Goal: Ask a question: Seek information or help from site administrators or community

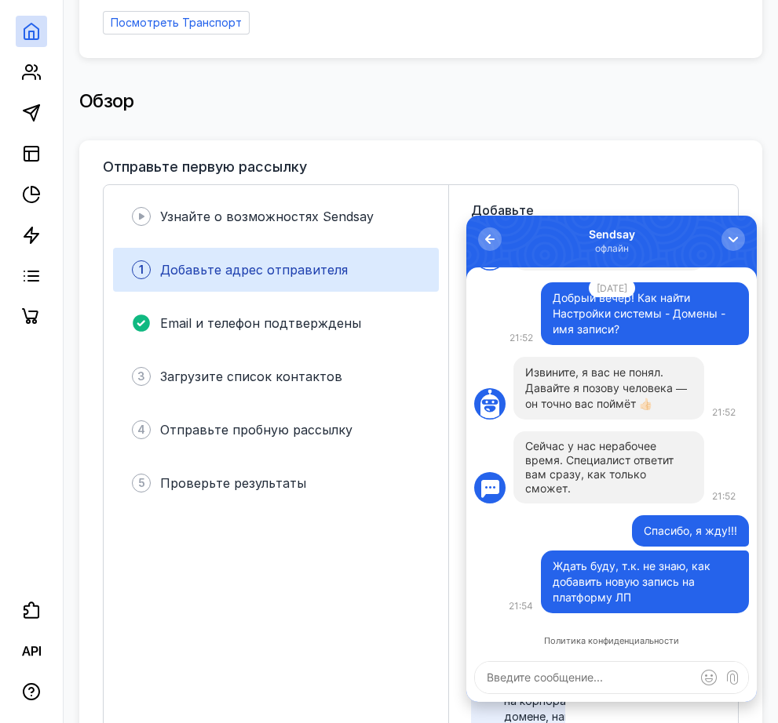
scroll to position [314, 0]
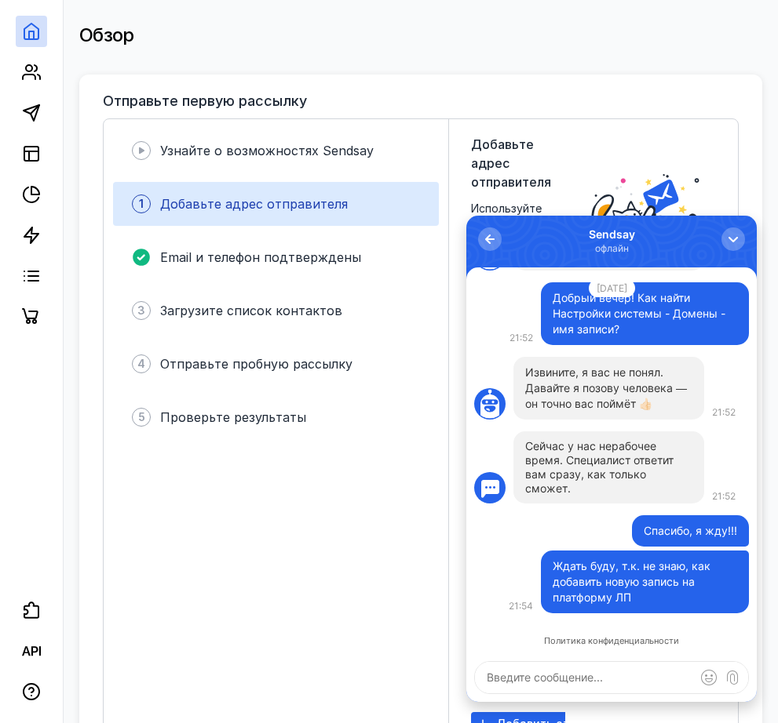
click at [527, 675] on textarea at bounding box center [611, 677] width 273 height 31
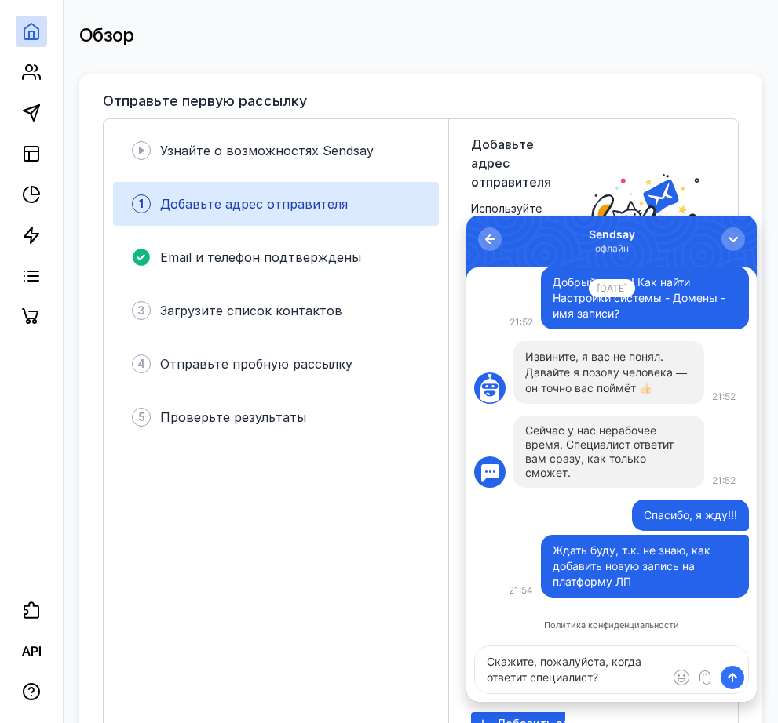
type textarea "Скажите, пожалуйста, когда ответит специалист?"
click at [734, 681] on span "submit" at bounding box center [732, 678] width 16 height 16
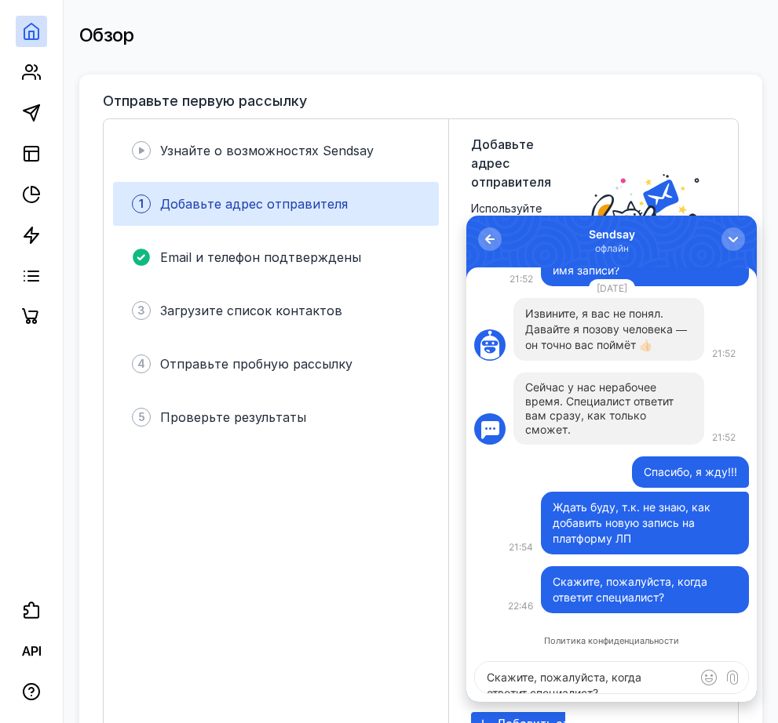
click at [502, 673] on textarea "Скажите, пожалуйста, когда ответит специалист?" at bounding box center [611, 677] width 273 height 31
type textarea "я уже 1 час жду!!!"
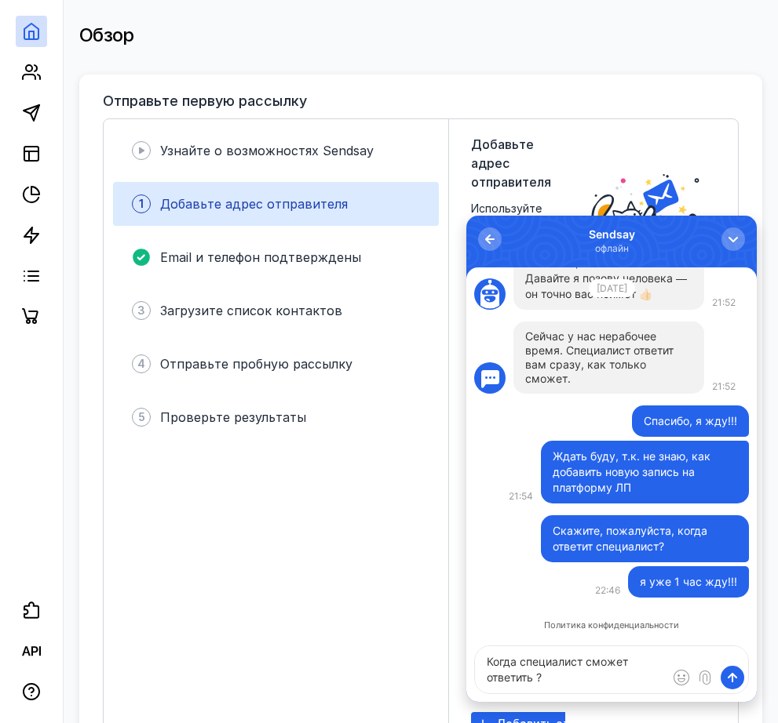
type textarea "Когда специалист сможет ответить ?"
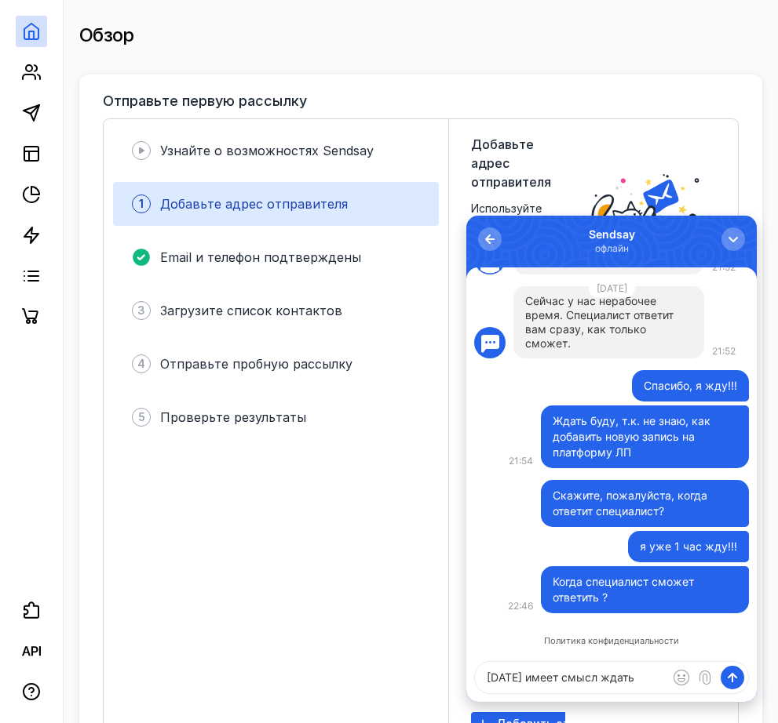
type textarea "[DATE] имеет смысл ждать?"
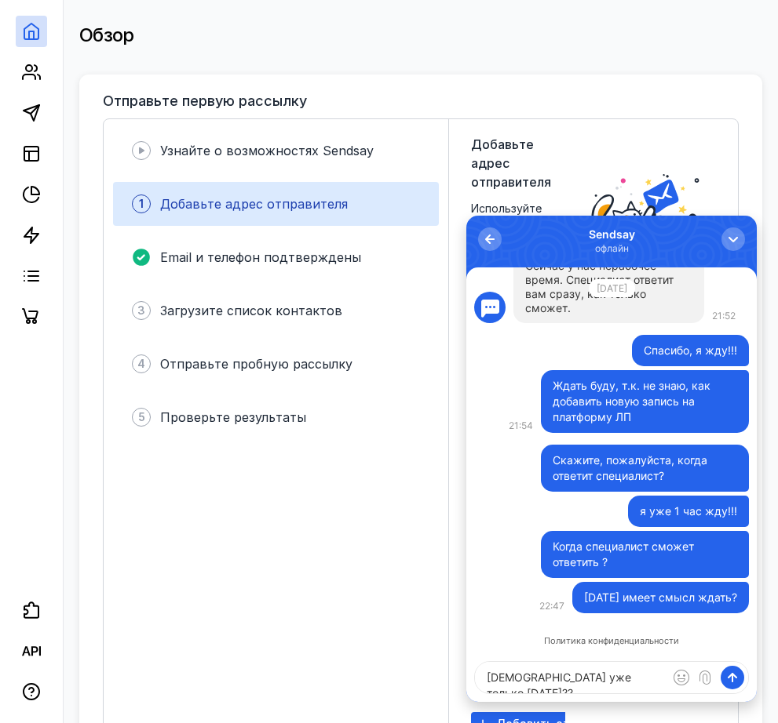
type textarea "[DEMOGRAPHIC_DATA] уже только [DATE]???"
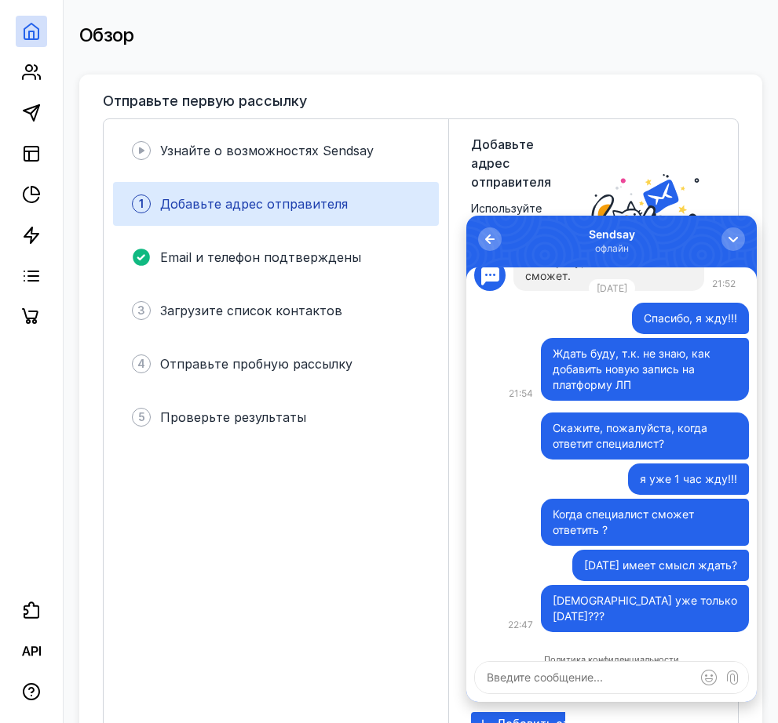
scroll to position [0, 0]
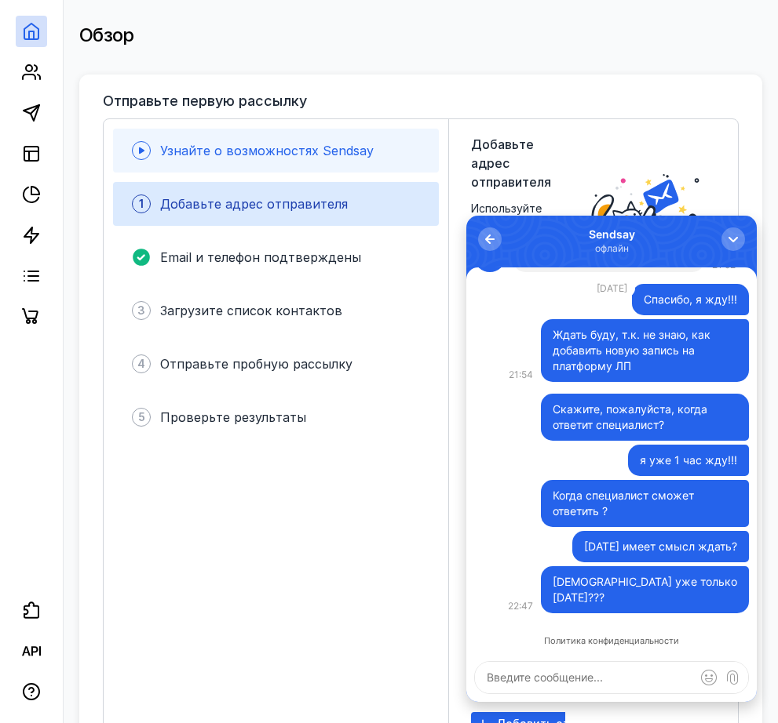
click at [315, 144] on span "Узнайте о возможностях Sendsay" at bounding box center [266, 151] width 213 height 16
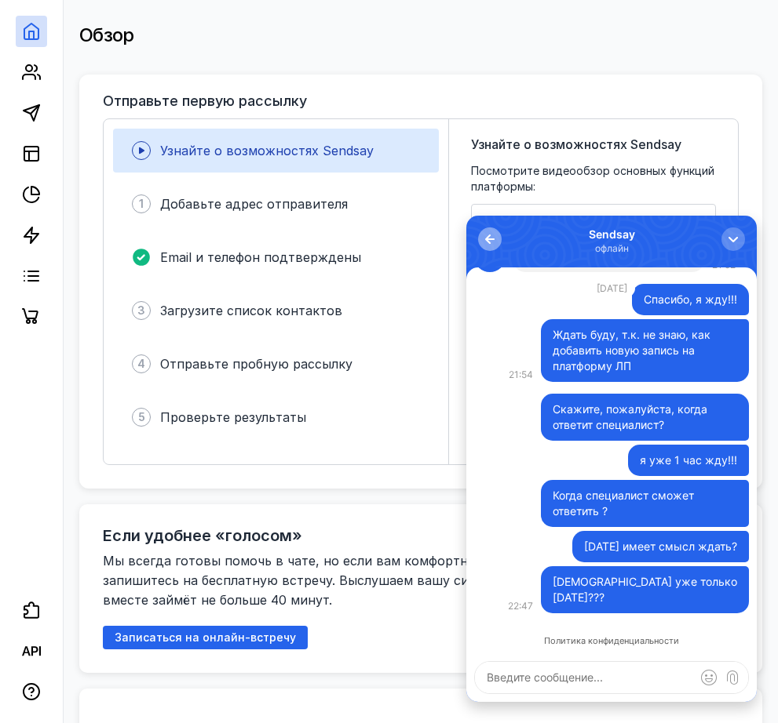
click at [486, 239] on div "button" at bounding box center [490, 239] width 16 height 16
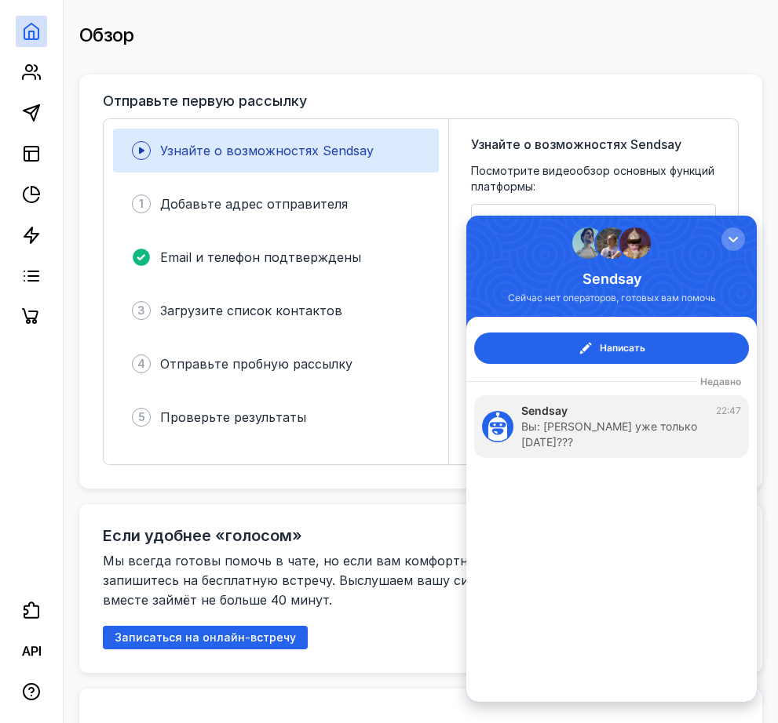
drag, startPoint x: 525, startPoint y: 662, endPoint x: 516, endPoint y: 662, distance: 8.6
click at [523, 662] on div "Написать Недавно Sendsay 22:47 Вы: [PERSON_NAME] уже только [DATE]???" at bounding box center [611, 509] width 290 height 385
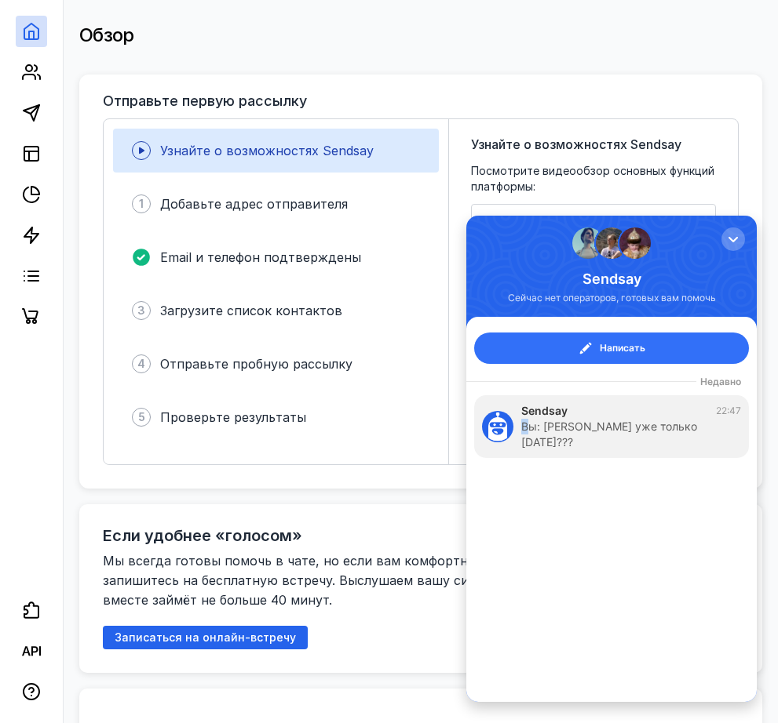
click at [630, 352] on span "Написать" at bounding box center [622, 349] width 46 height 16
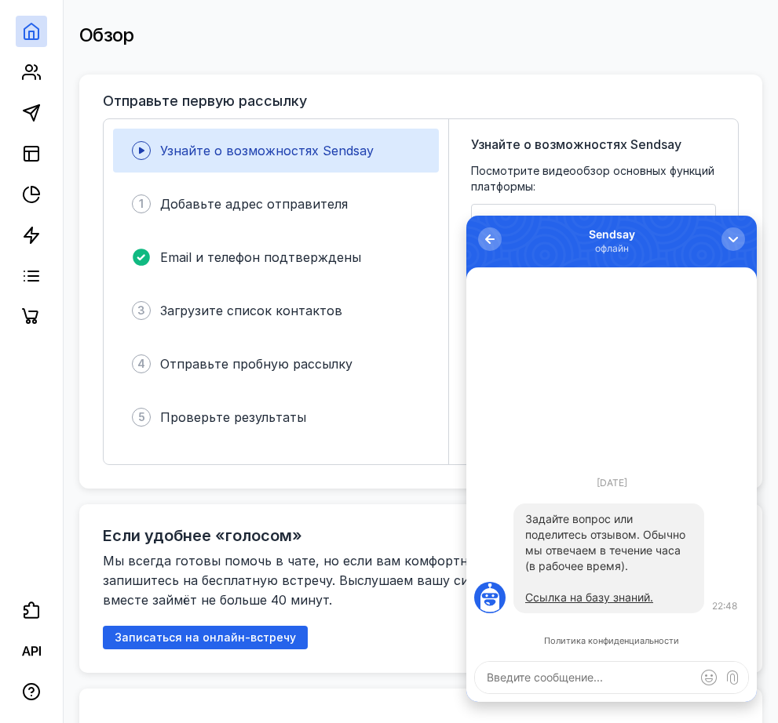
click at [491, 682] on textarea at bounding box center [611, 677] width 273 height 31
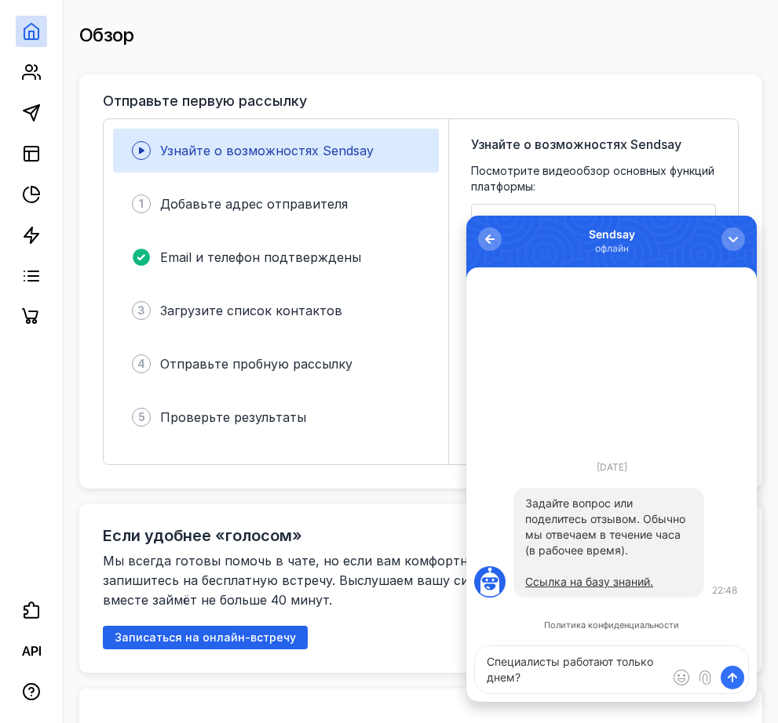
type textarea "Специалисты работают только днем?"
click at [734, 685] on span "submit" at bounding box center [732, 678] width 16 height 16
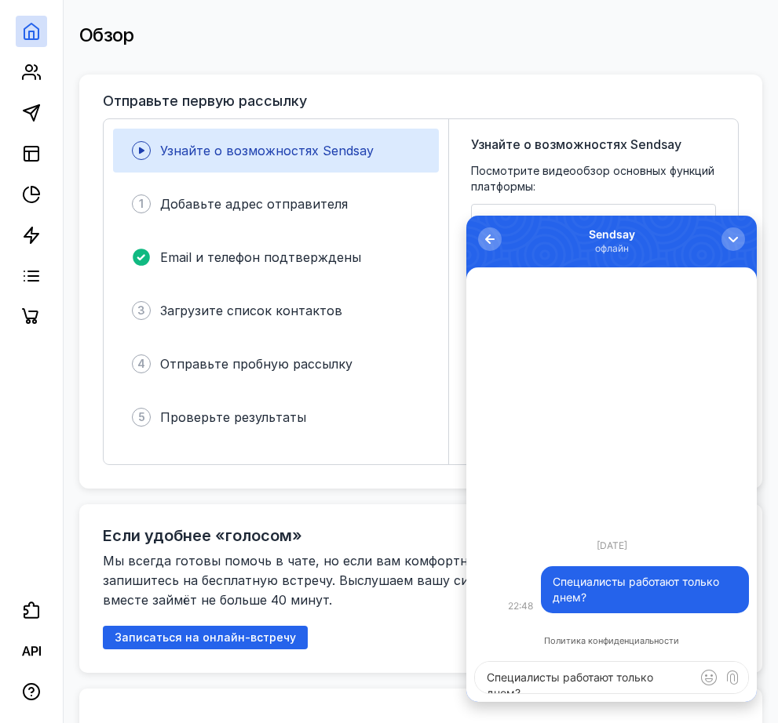
click at [497, 680] on textarea "Специалисты работают только днем?" at bounding box center [611, 677] width 273 height 31
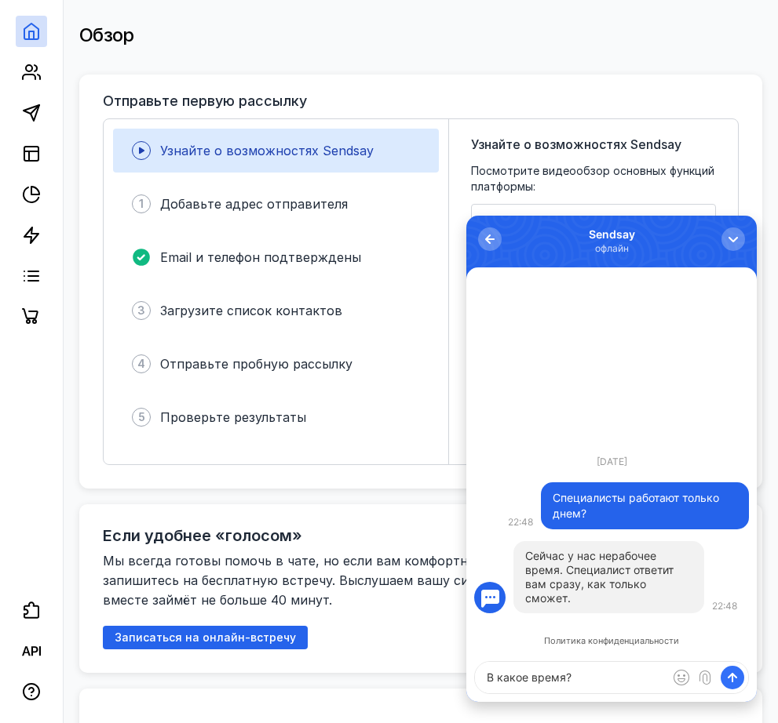
type textarea "В какое время?"
click at [731, 683] on span "submit" at bounding box center [732, 678] width 16 height 16
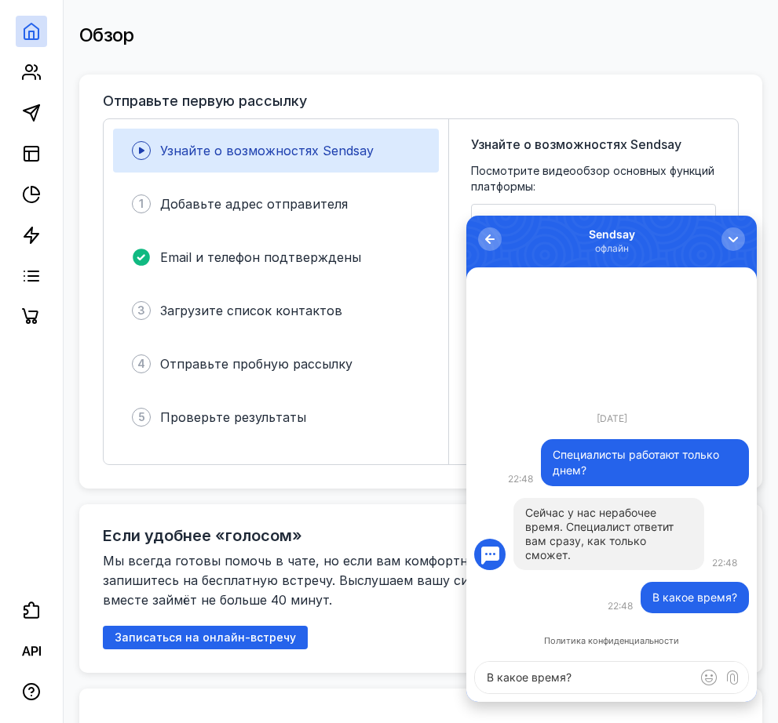
click at [497, 674] on textarea "В какое время?" at bounding box center [611, 677] width 273 height 31
type textarea "Когда у них рабочее время?"
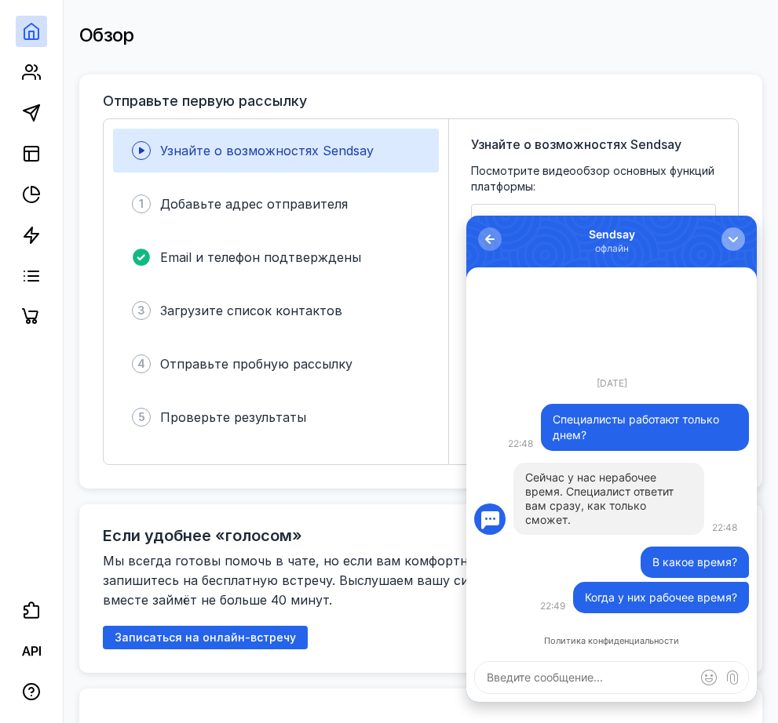
click at [731, 240] on div "button" at bounding box center [733, 239] width 16 height 16
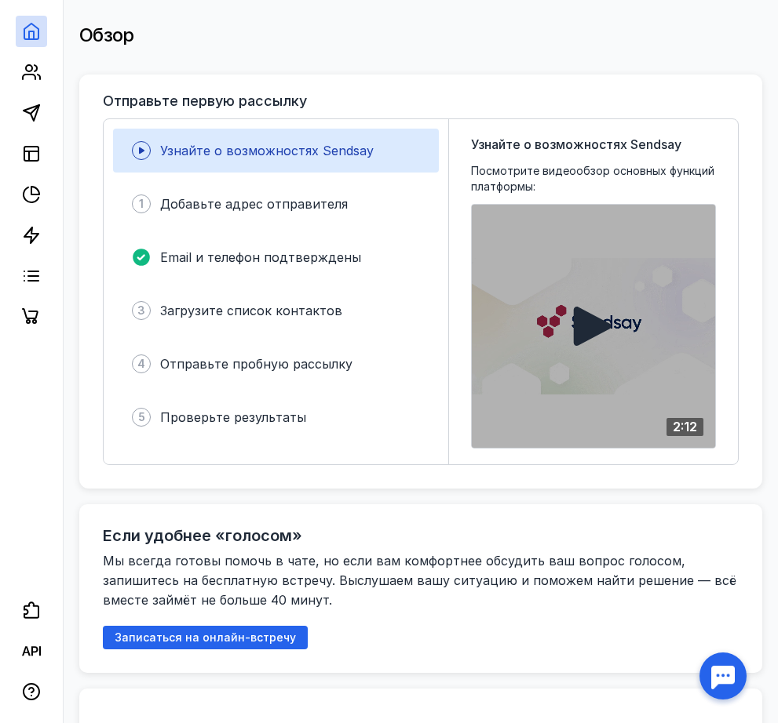
click at [588, 332] on icon at bounding box center [593, 326] width 38 height 39
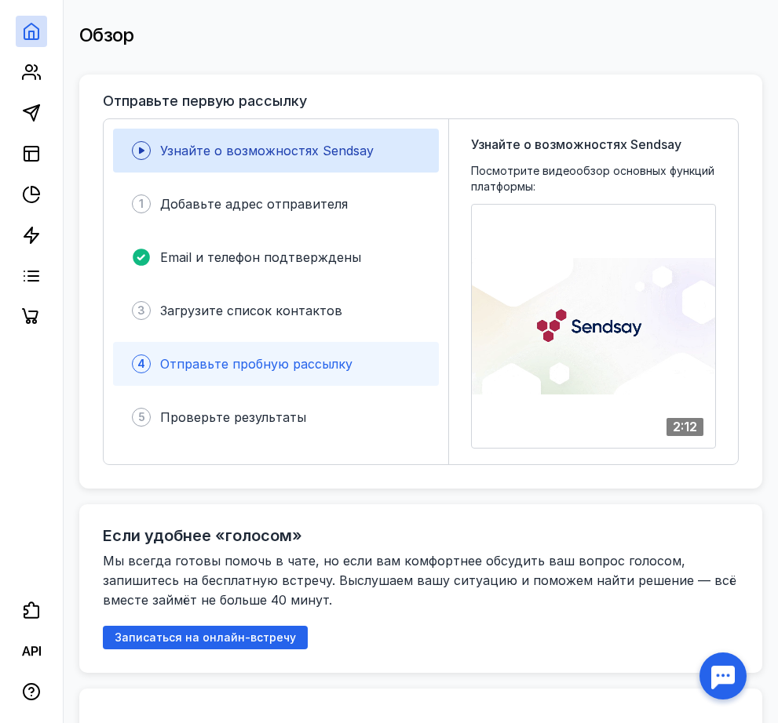
click at [213, 359] on span "Отправьте пробную рассылку" at bounding box center [256, 364] width 192 height 16
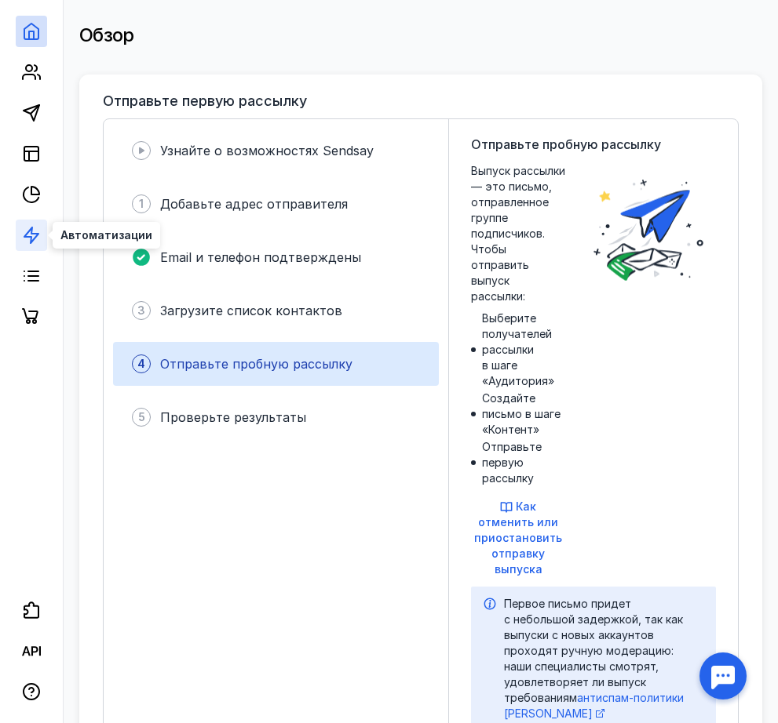
click at [24, 237] on polygon at bounding box center [31, 236] width 14 height 16
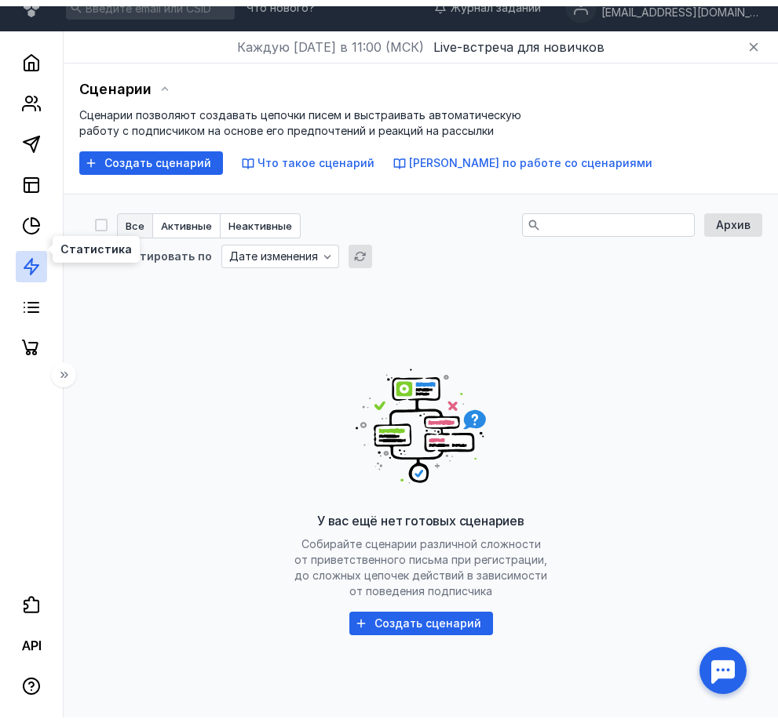
scroll to position [71, 0]
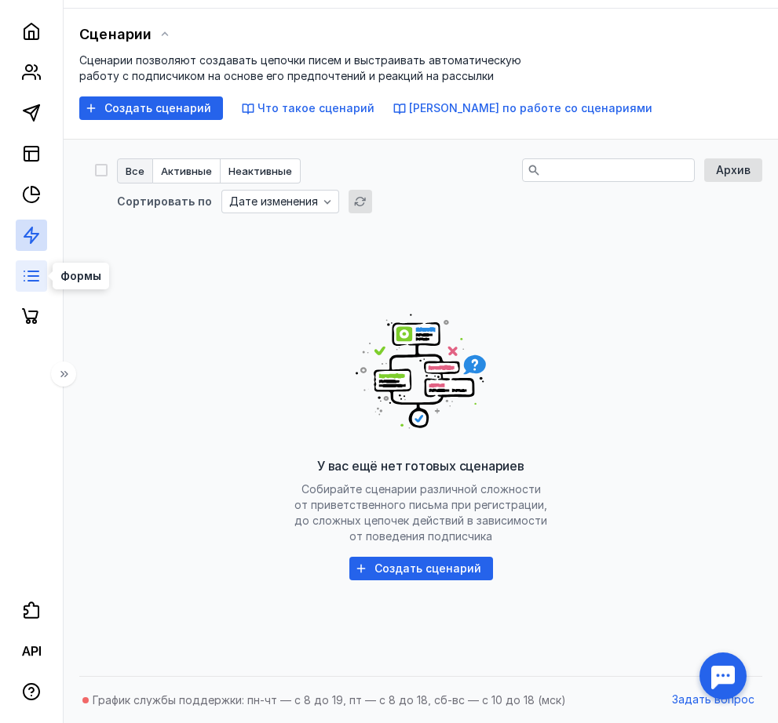
click at [35, 276] on line at bounding box center [33, 276] width 10 height 0
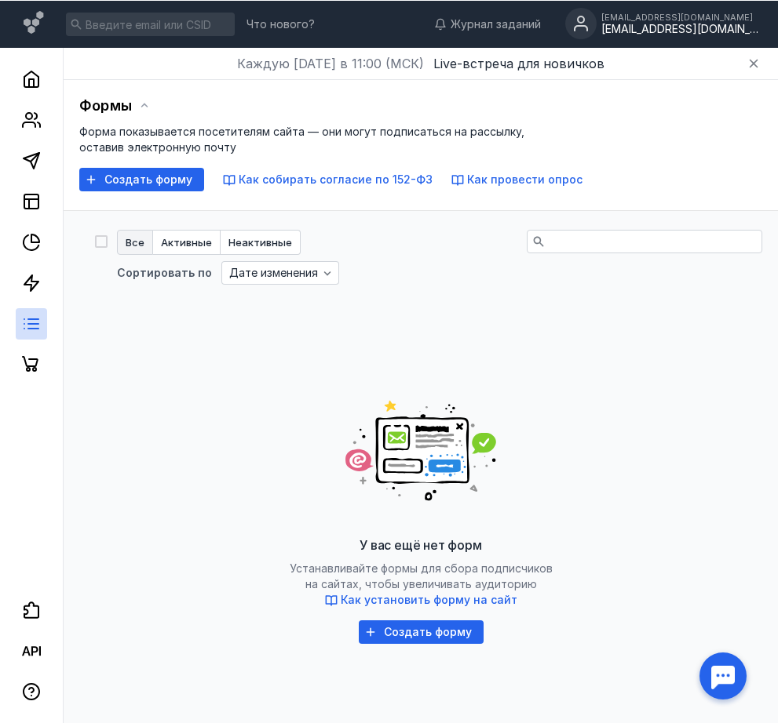
click at [719, 25] on div "[EMAIL_ADDRESS][DOMAIN_NAME]" at bounding box center [679, 29] width 157 height 13
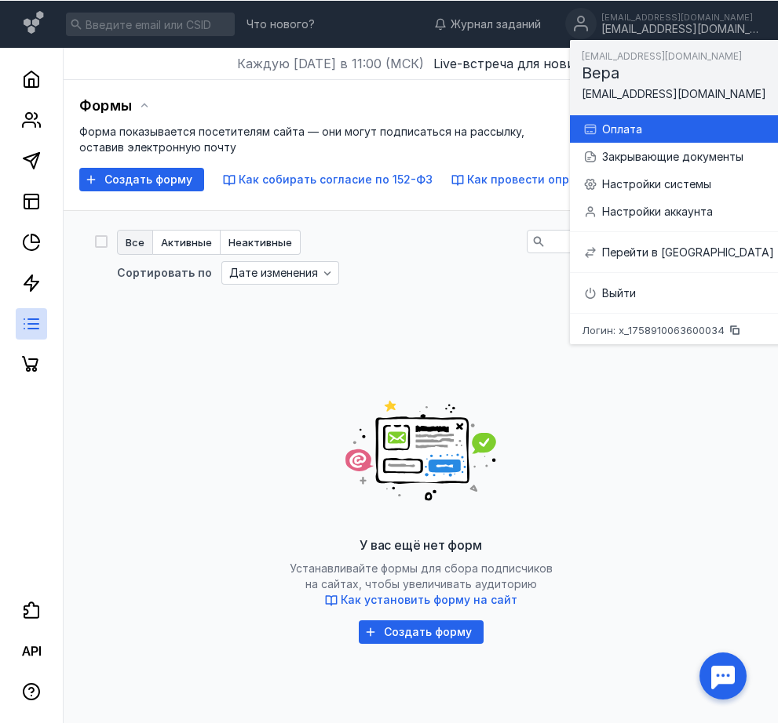
click at [614, 131] on div "Оплата" at bounding box center [688, 130] width 172 height 16
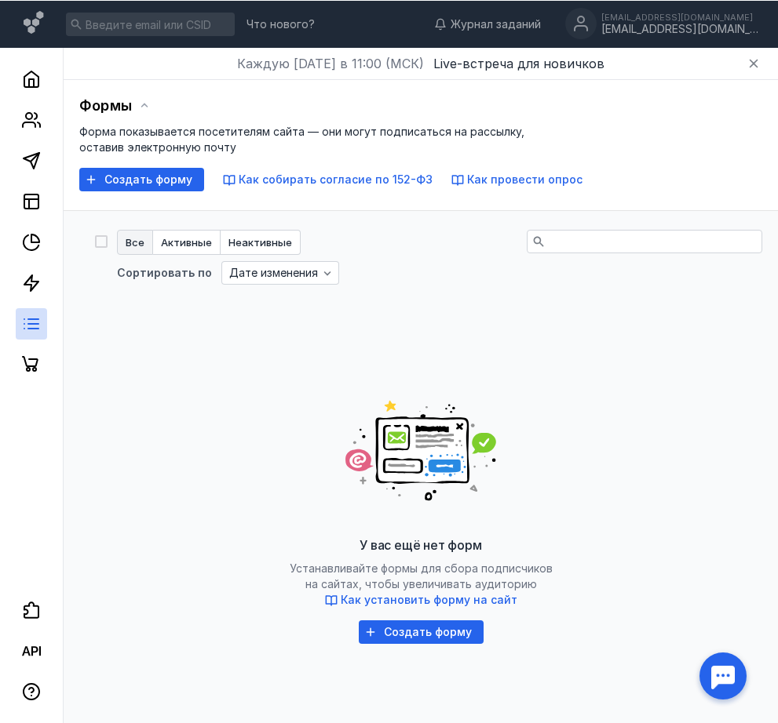
click at [716, 687] on div at bounding box center [722, 676] width 49 height 49
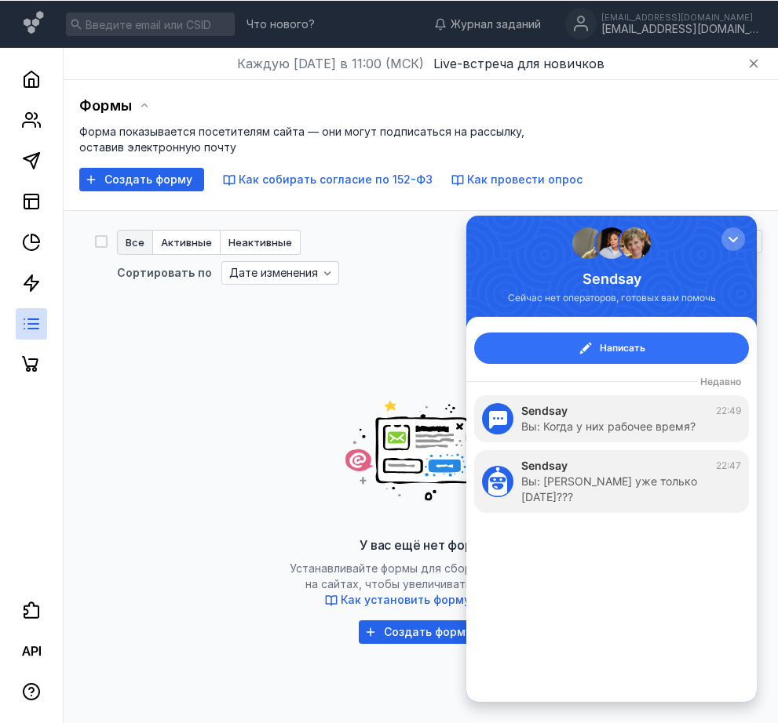
click at [603, 349] on span "Написать" at bounding box center [622, 349] width 46 height 16
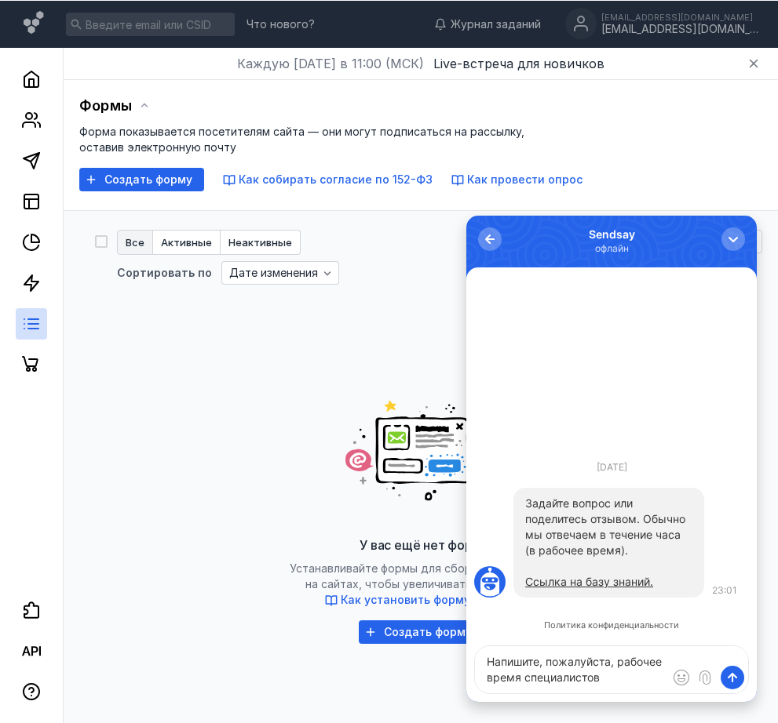
click at [521, 679] on textarea "Напишите, пожалуйста, рабочее время специалистов" at bounding box center [611, 670] width 273 height 47
type textarea "Напишите, пожалуйста, рабочее время ваших специалистов"
click at [727, 682] on span "submit" at bounding box center [732, 678] width 16 height 16
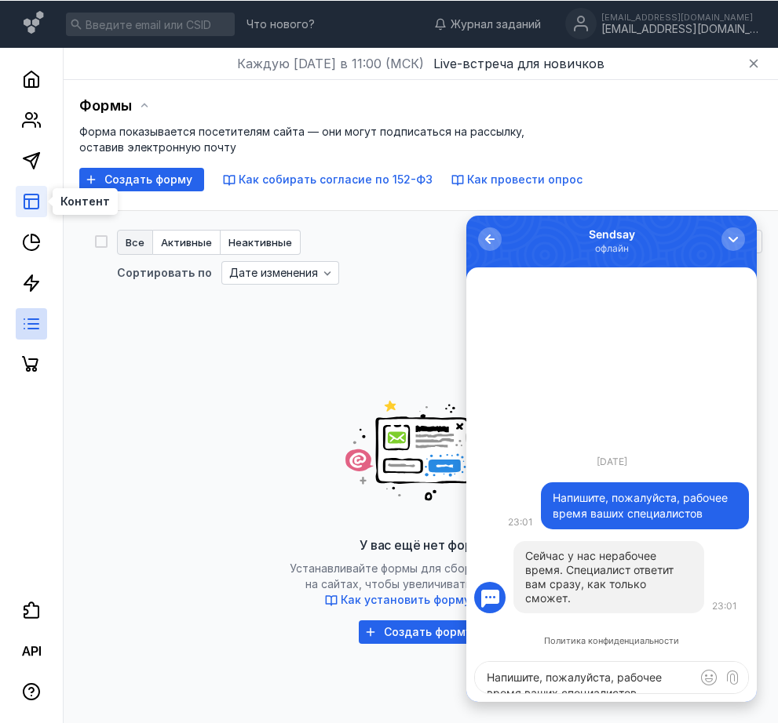
click at [29, 206] on line at bounding box center [29, 203] width 0 height 9
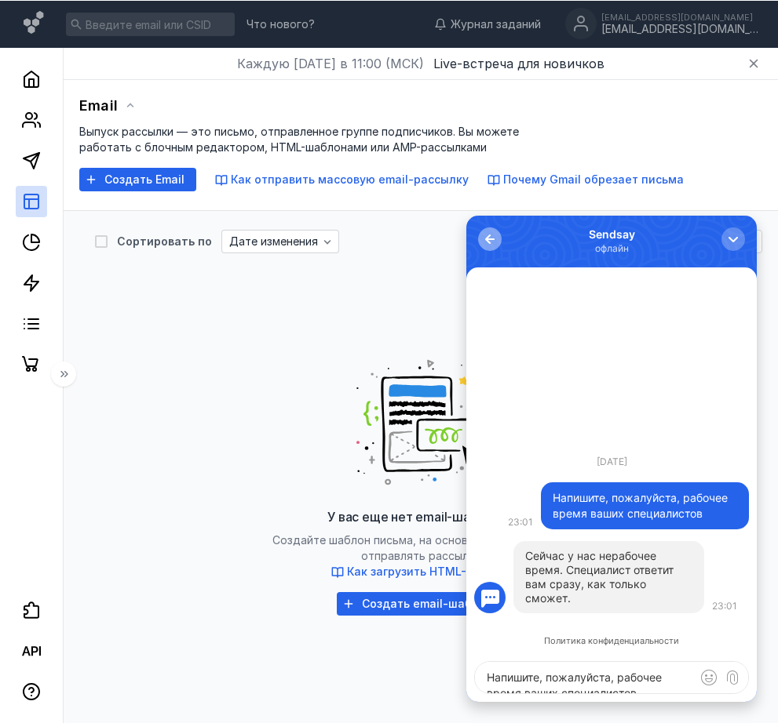
click at [485, 243] on div "button" at bounding box center [490, 239] width 16 height 16
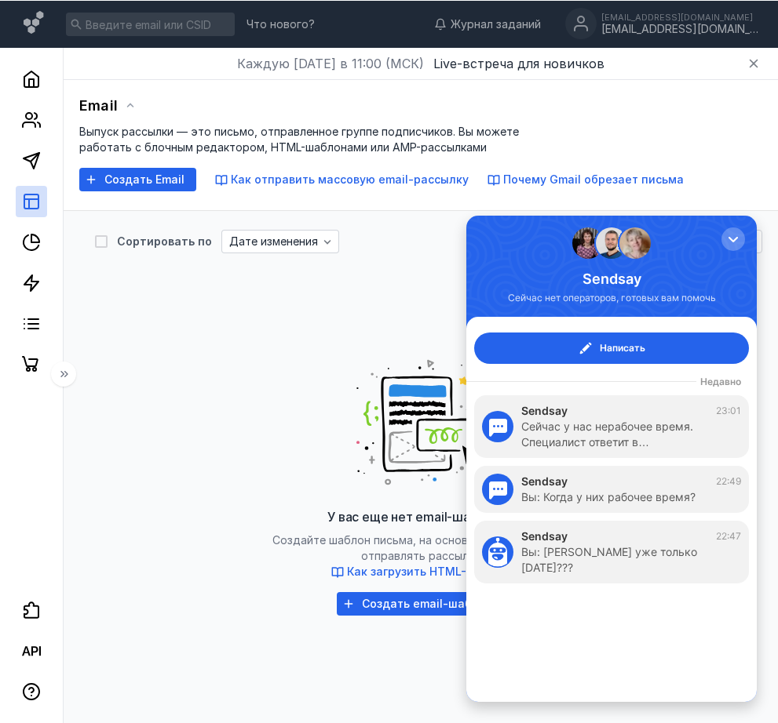
click at [412, 281] on div "У вас еще нет email-шаблонов Создайте шаблон письма, на основе которого можно о…" at bounding box center [420, 481] width 683 height 424
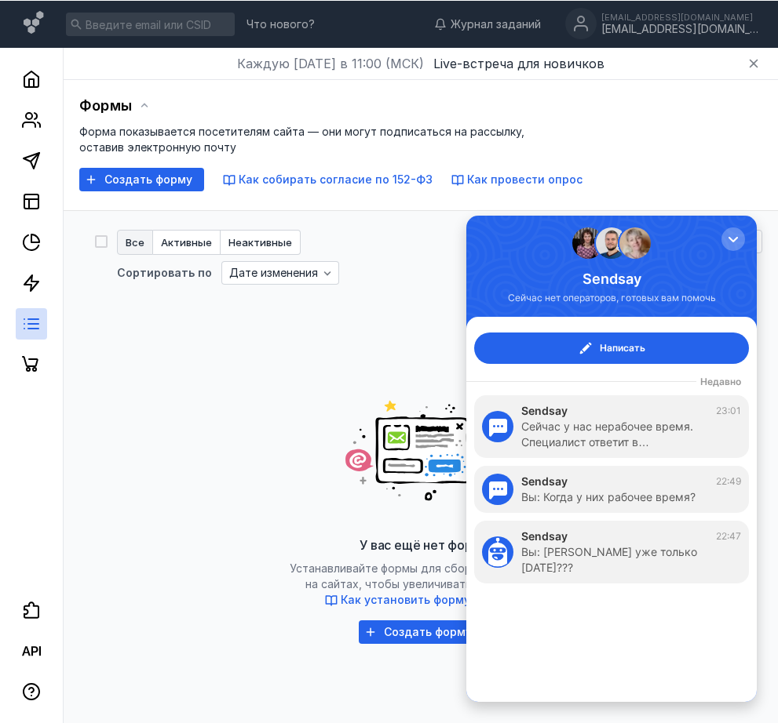
scroll to position [11, 0]
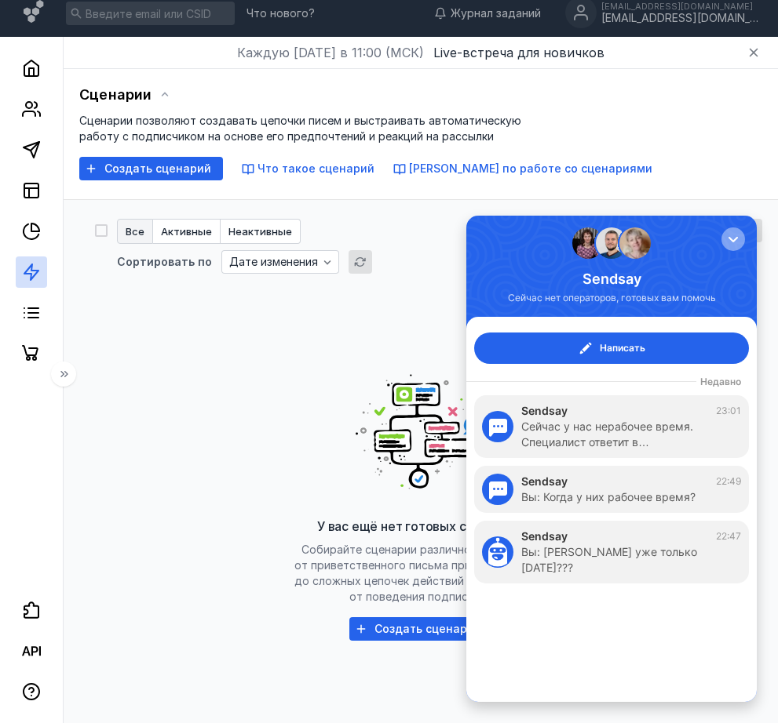
click at [734, 238] on div "button" at bounding box center [733, 239] width 16 height 16
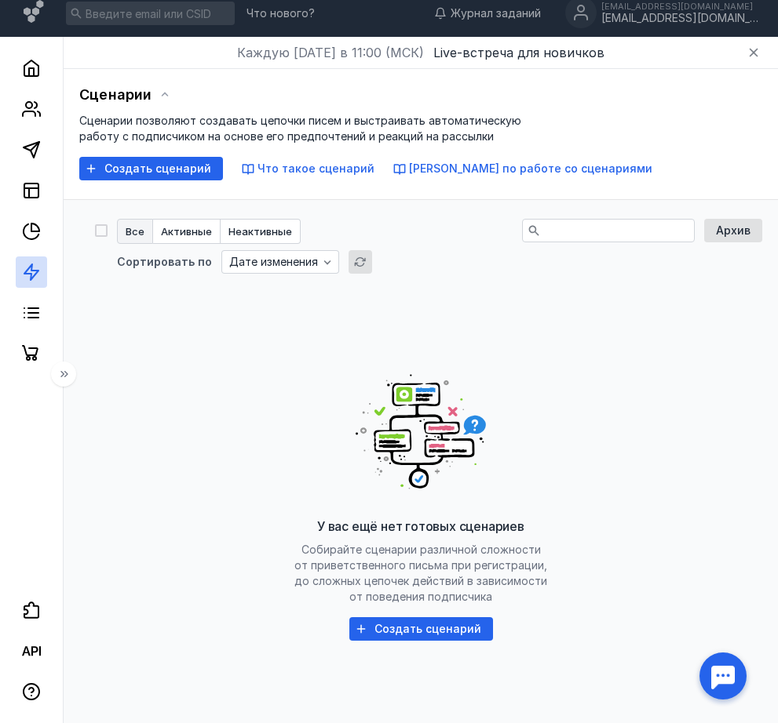
scroll to position [0, 0]
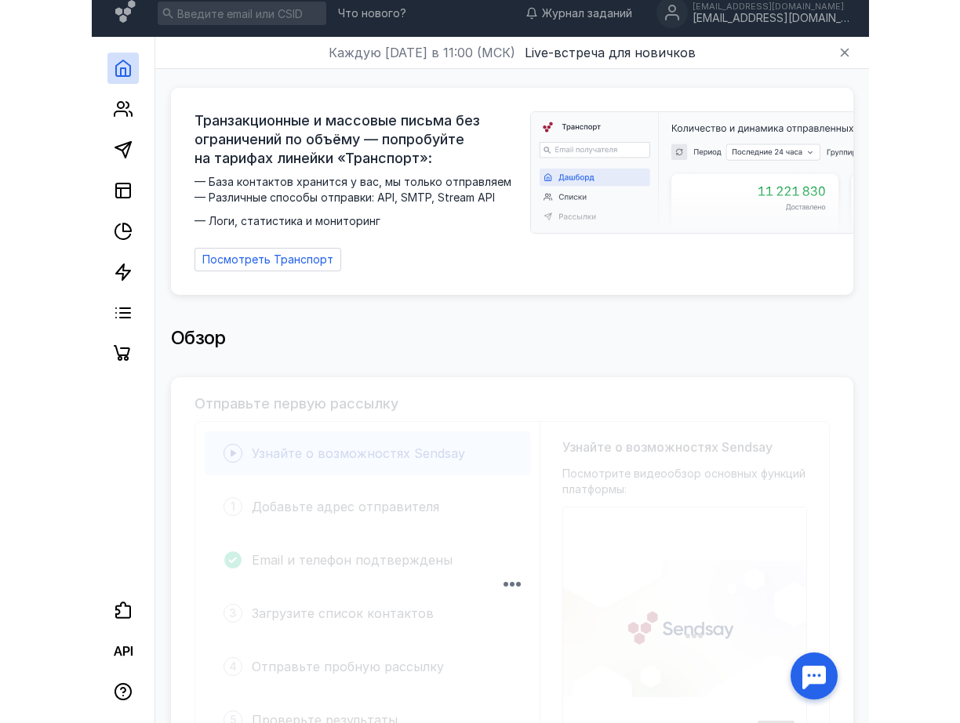
scroll to position [314, 0]
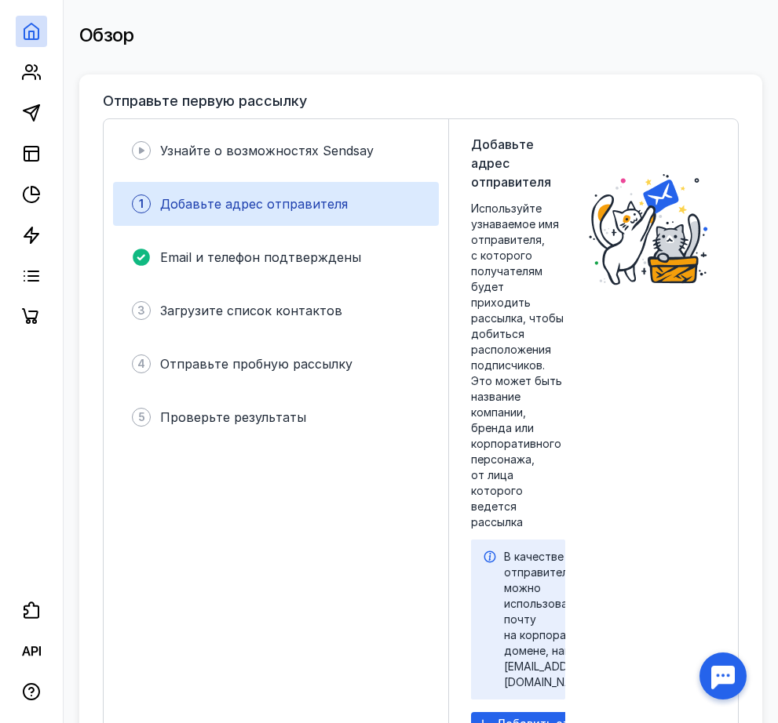
click at [282, 200] on span "Добавьте адрес отправителя" at bounding box center [254, 204] width 188 height 16
click at [284, 199] on span "Добавьте адрес отправителя" at bounding box center [254, 204] width 188 height 16
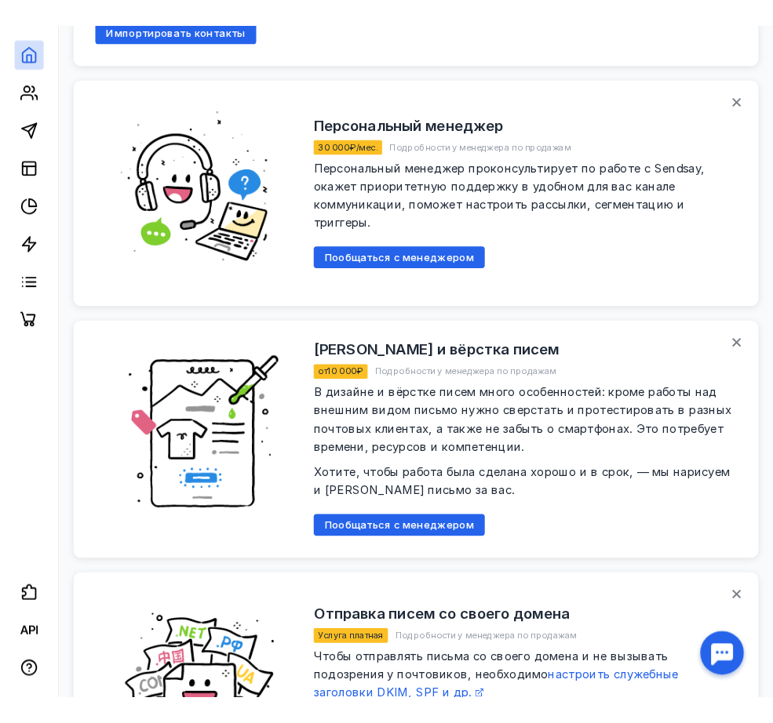
scroll to position [1726, 0]
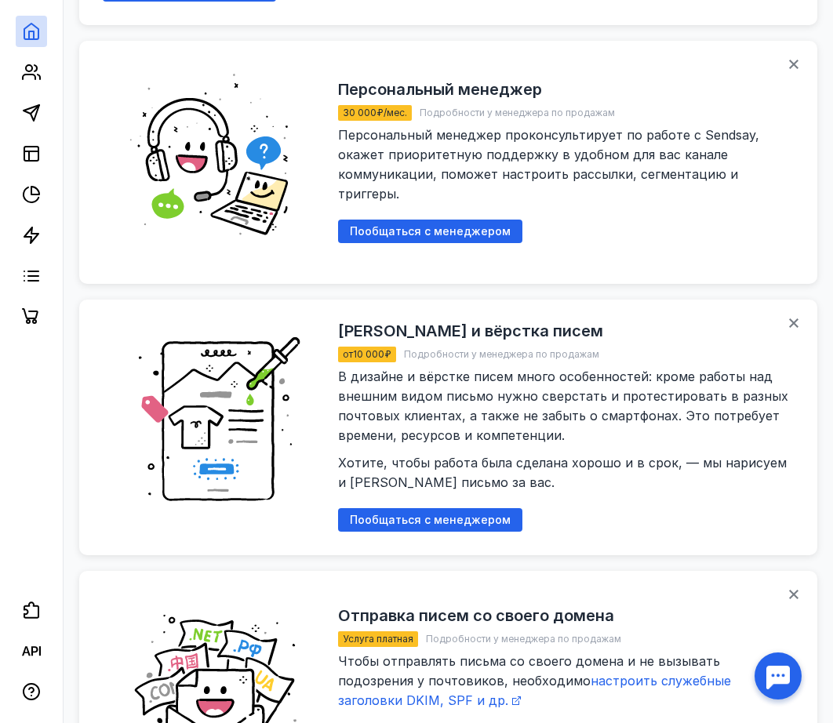
click at [296, 64] on img at bounding box center [216, 162] width 196 height 196
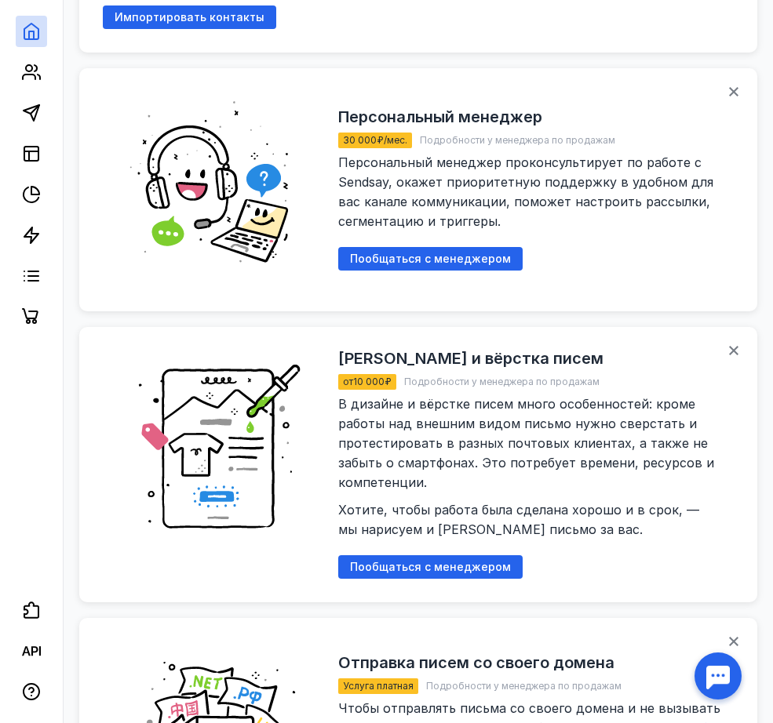
scroll to position [1962, 0]
